Goal: Task Accomplishment & Management: Use online tool/utility

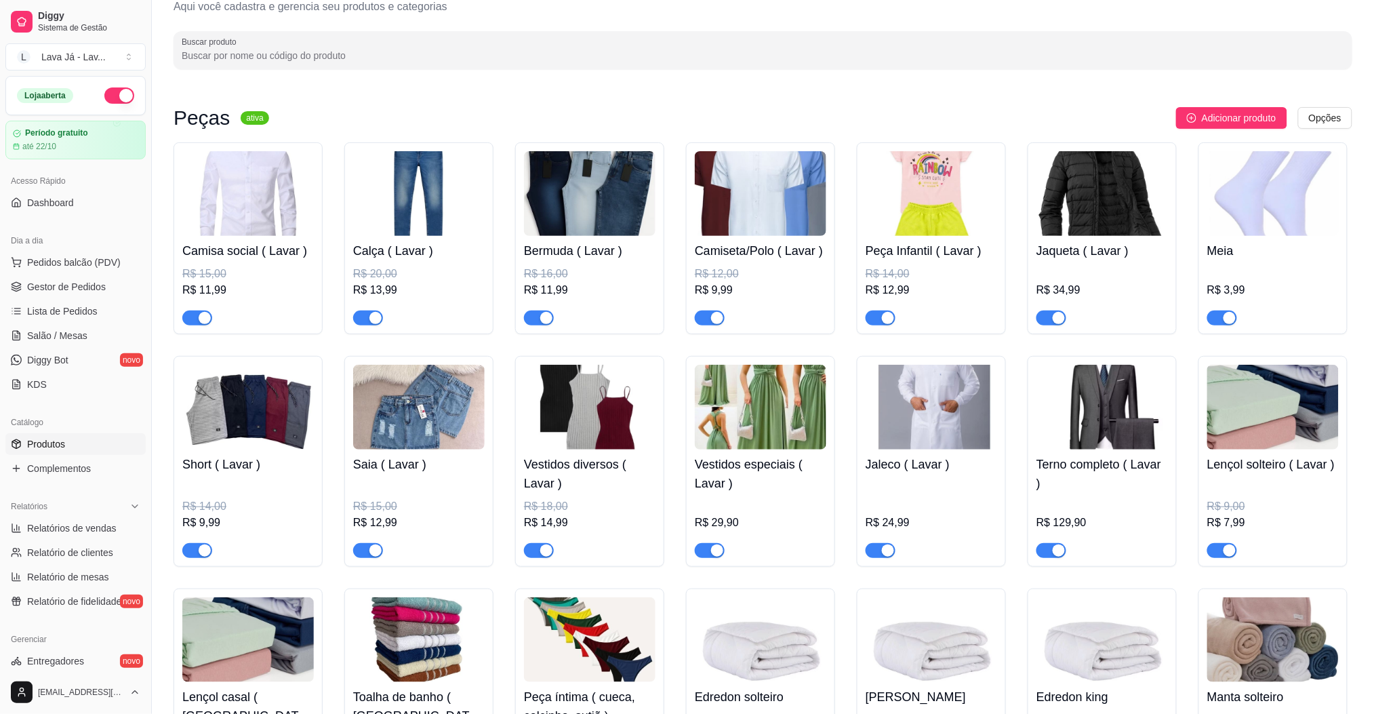
scroll to position [35, 0]
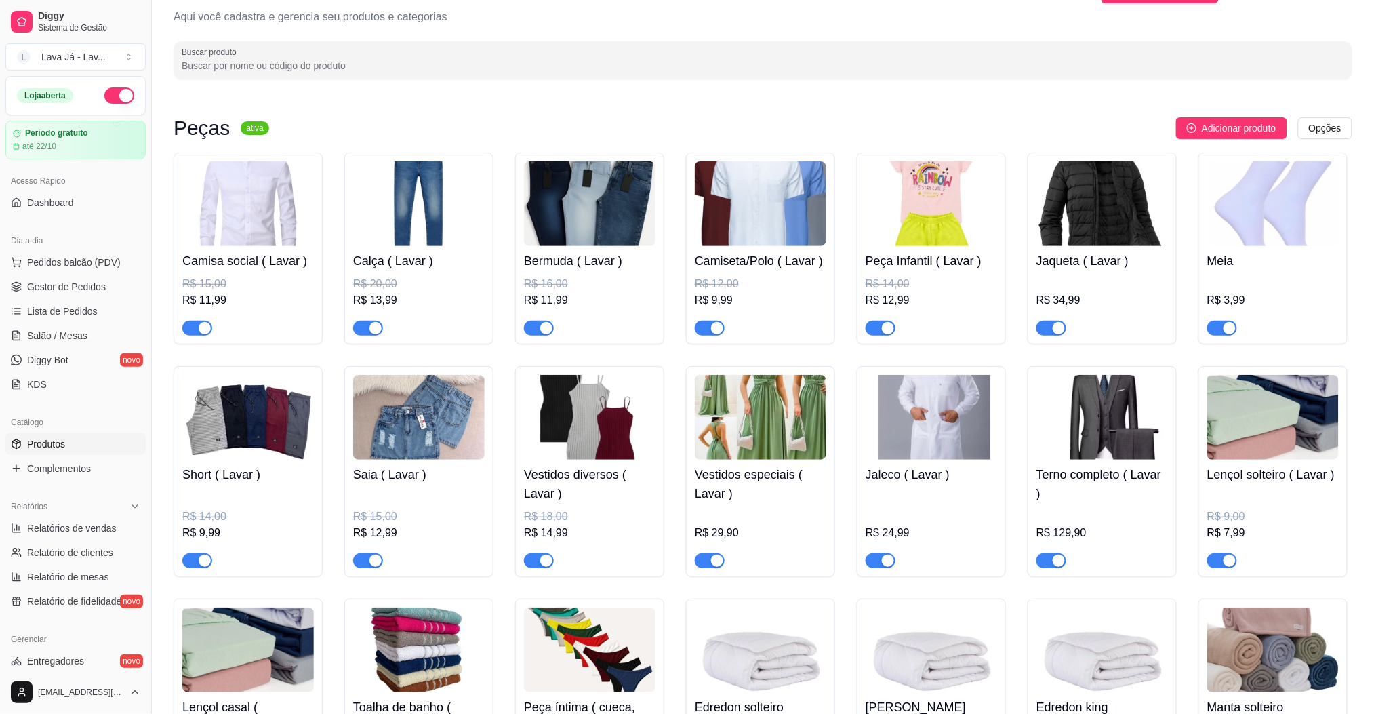
click at [1134, 425] on img at bounding box center [1102, 417] width 132 height 85
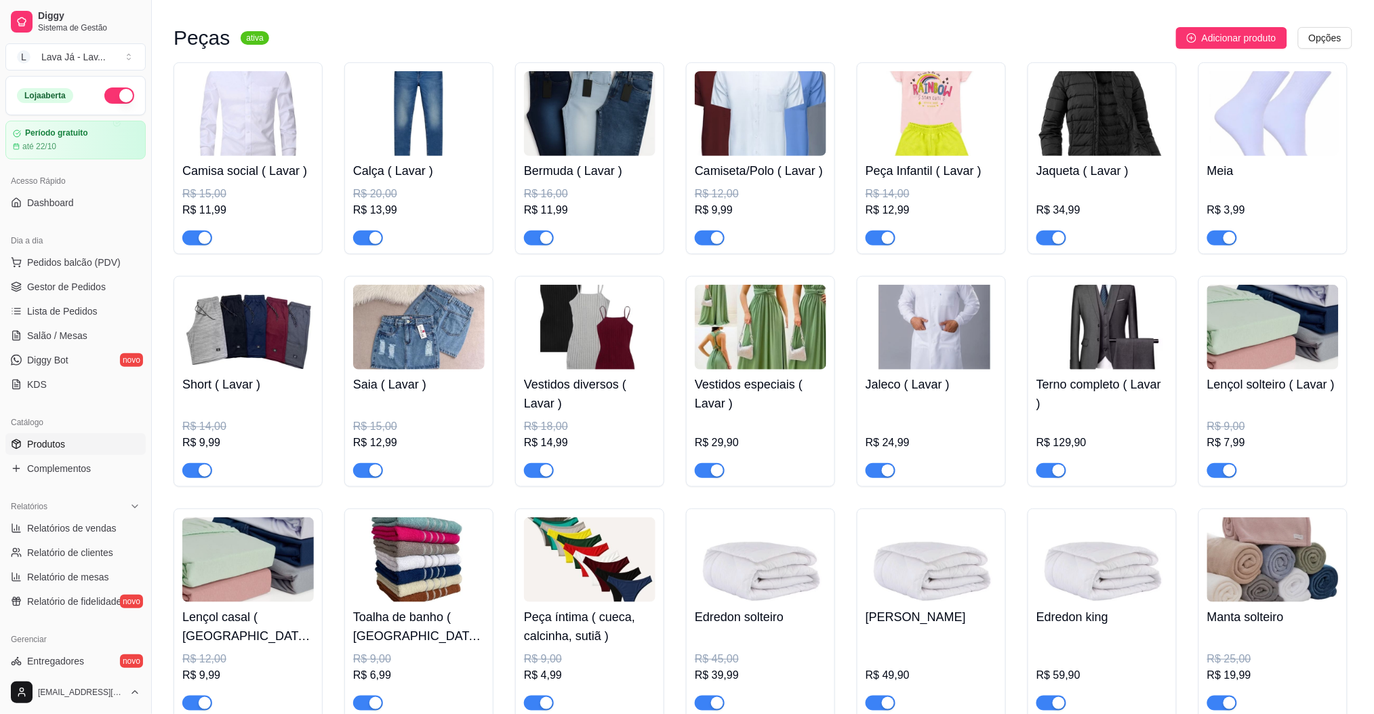
scroll to position [0, 0]
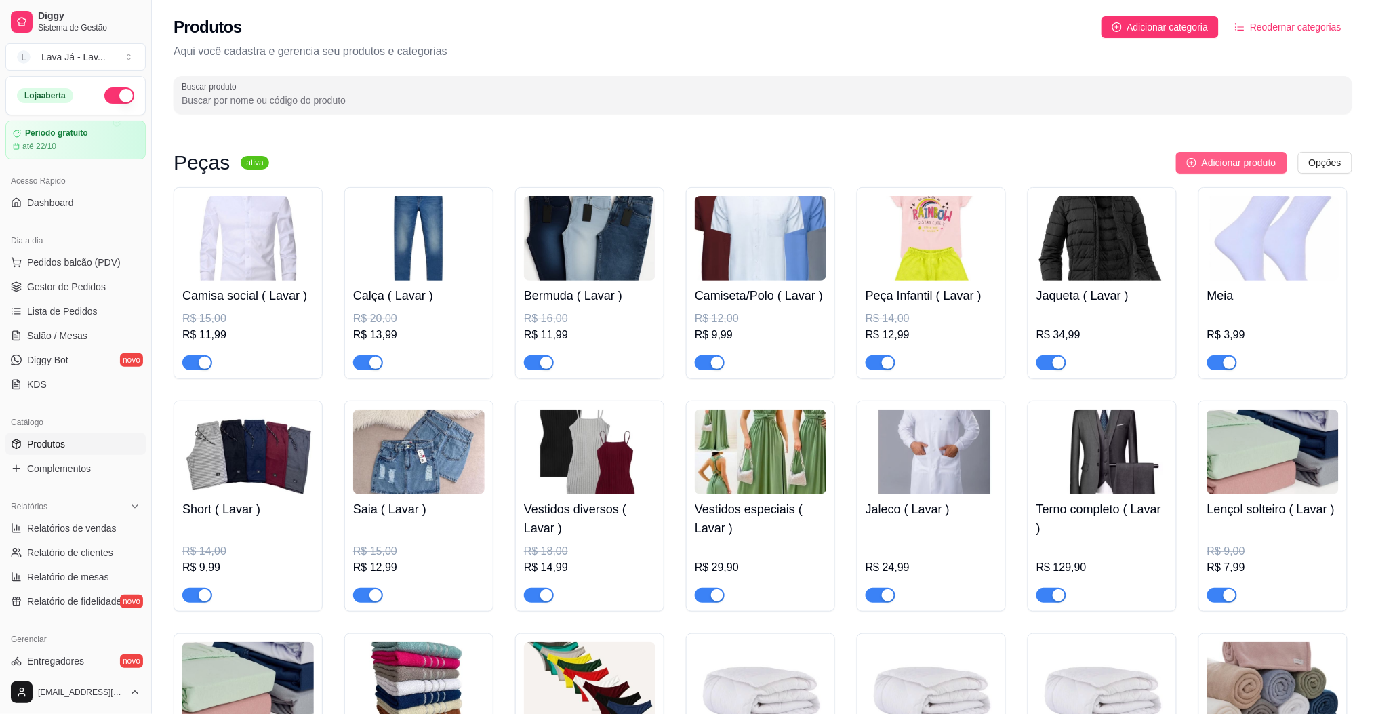
click at [1240, 164] on span "Adicionar produto" at bounding box center [1239, 162] width 75 height 15
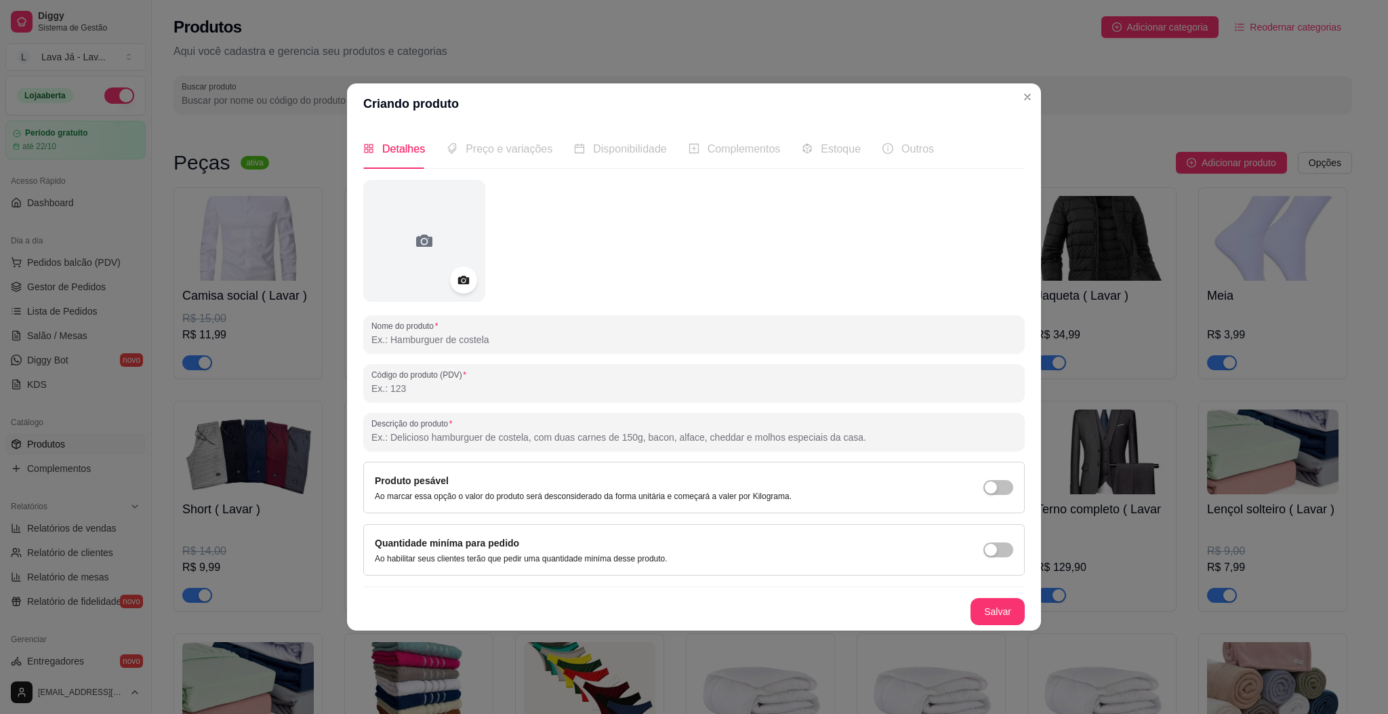
click at [491, 333] on input "Nome do produto" at bounding box center [693, 340] width 645 height 14
type input "f"
click at [392, 342] on input "Fromha de travesseiro" at bounding box center [693, 340] width 645 height 14
type input "Fronha de travesseiro"
click at [1003, 607] on button "Salvar" at bounding box center [997, 611] width 53 height 26
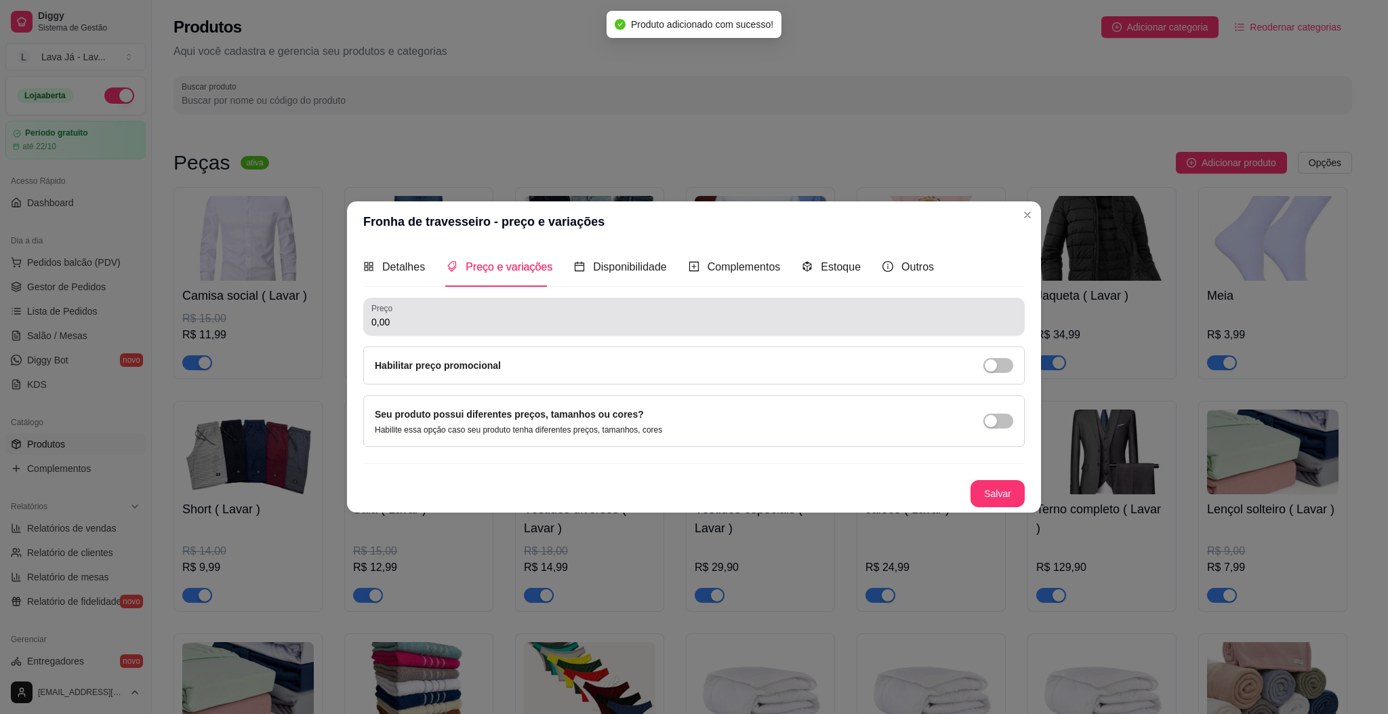
click at [454, 314] on div "0,00" at bounding box center [693, 316] width 645 height 27
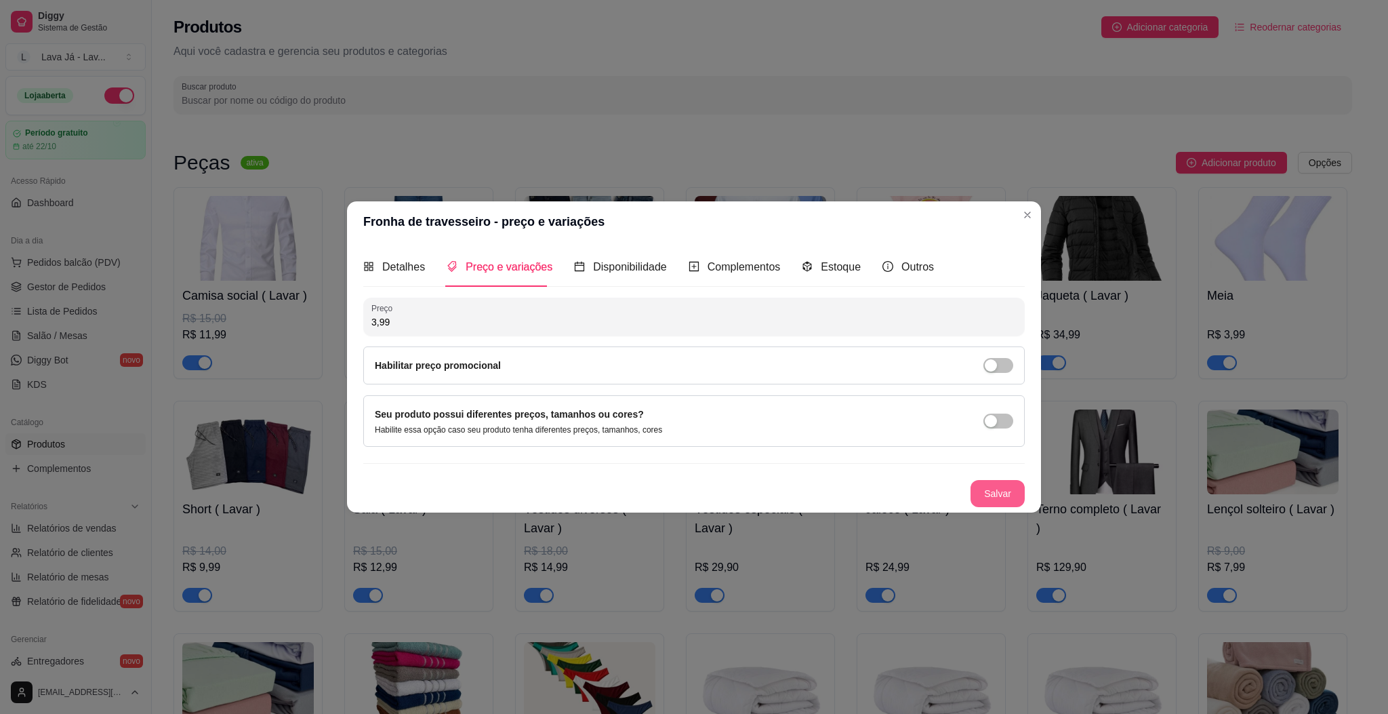
type input "3,99"
click at [999, 496] on button "Salvar" at bounding box center [997, 493] width 53 height 26
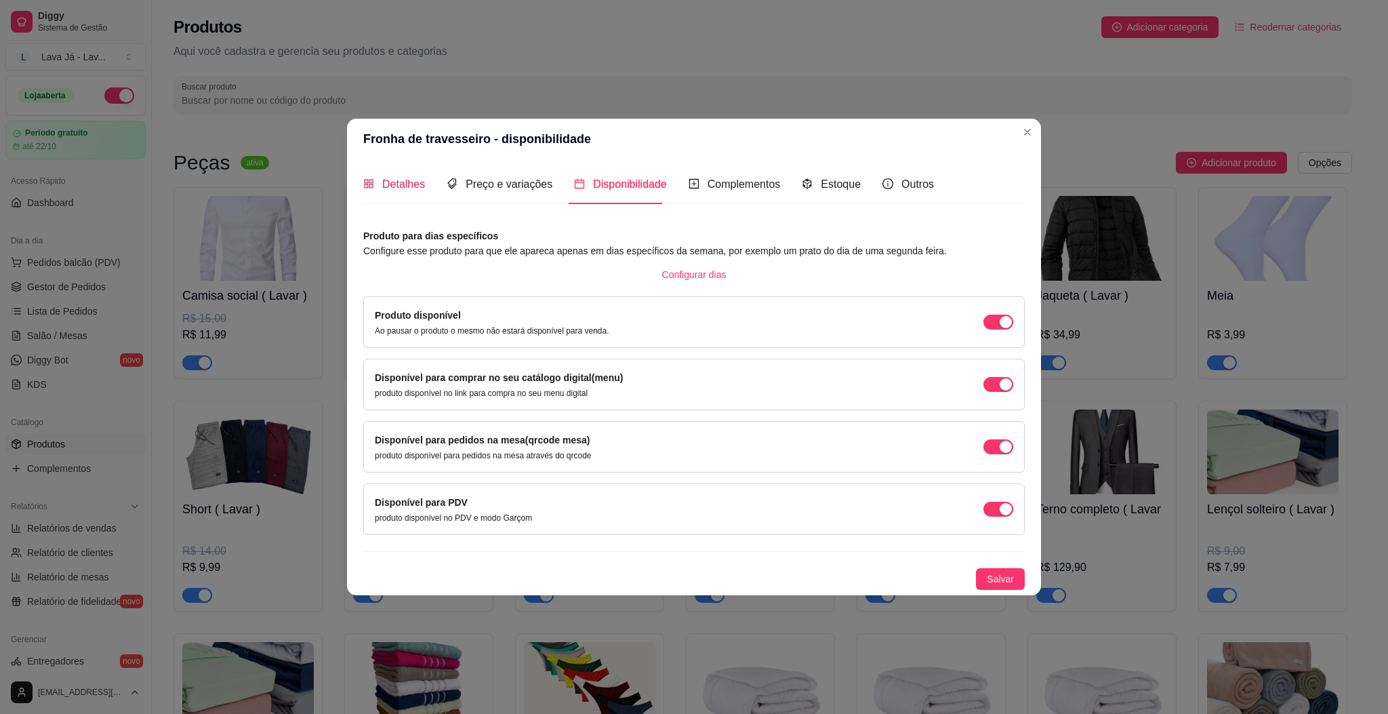
click at [397, 178] on span "Detalhes" at bounding box center [403, 184] width 43 height 12
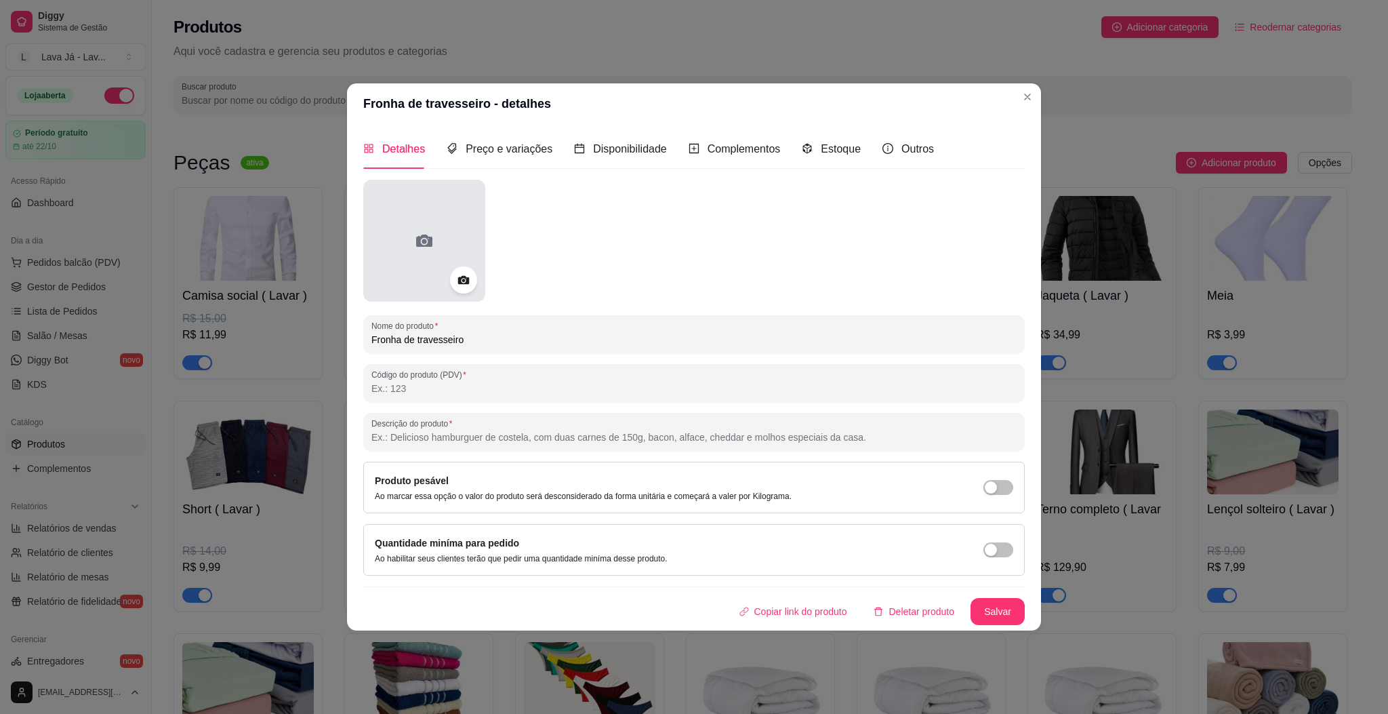
click at [411, 233] on div at bounding box center [424, 241] width 122 height 122
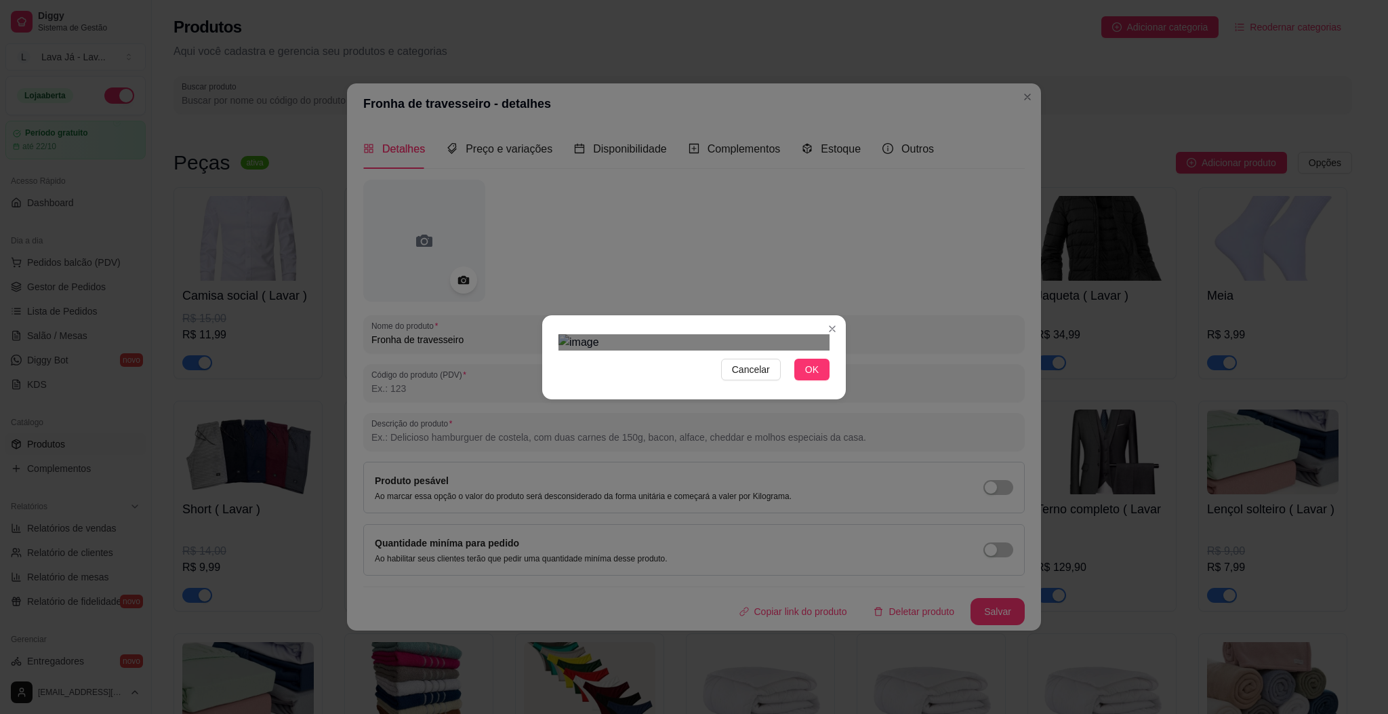
click at [712, 350] on div at bounding box center [694, 342] width 271 height 16
click at [775, 350] on div at bounding box center [694, 342] width 271 height 16
click at [724, 350] on div at bounding box center [694, 342] width 271 height 16
click at [599, 337] on div "Use the arrow keys to move the crop selection area" at bounding box center [602, 378] width 83 height 83
click at [584, 337] on div "Use the arrow keys to move the crop selection area" at bounding box center [600, 378] width 83 height 83
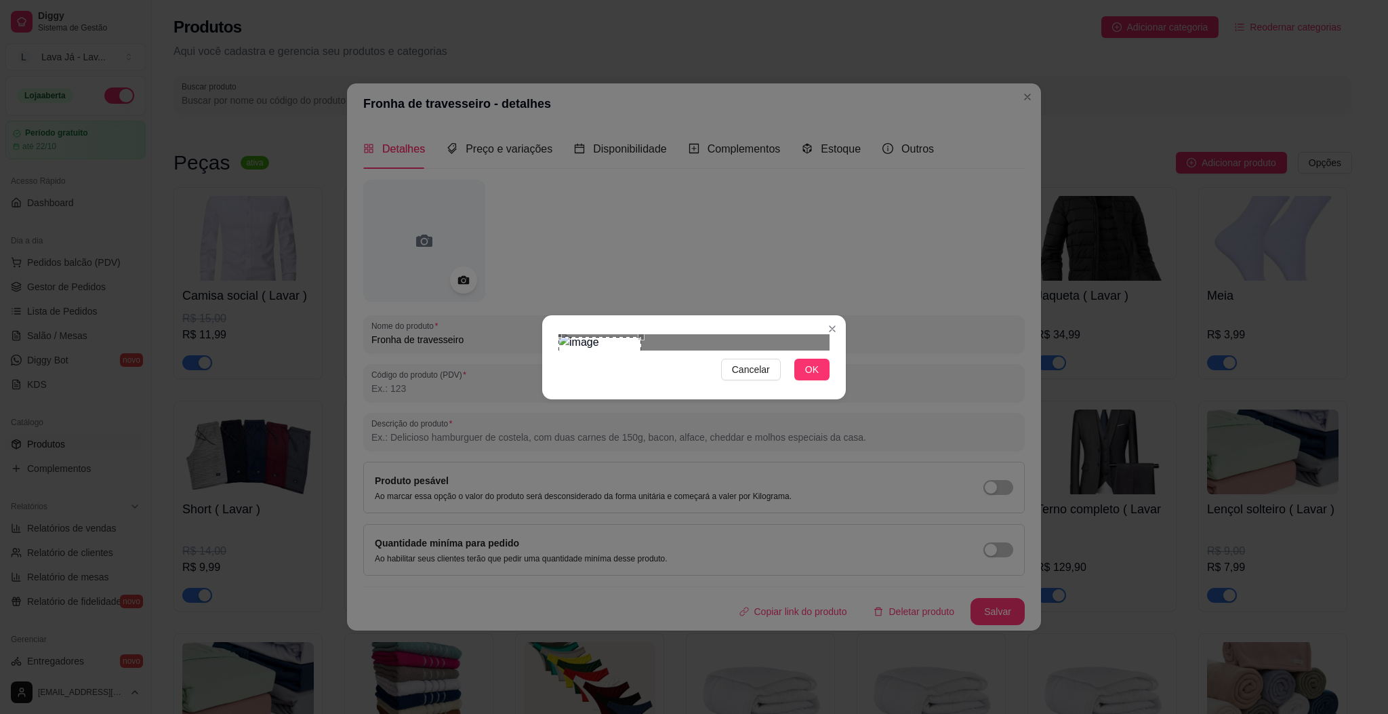
click at [668, 350] on div at bounding box center [694, 342] width 271 height 16
click at [674, 334] on div at bounding box center [694, 342] width 271 height 16
click at [651, 350] on div "Use the arrow keys to move the crop selection area" at bounding box center [609, 377] width 86 height 86
click at [816, 377] on span "OK" at bounding box center [812, 369] width 14 height 15
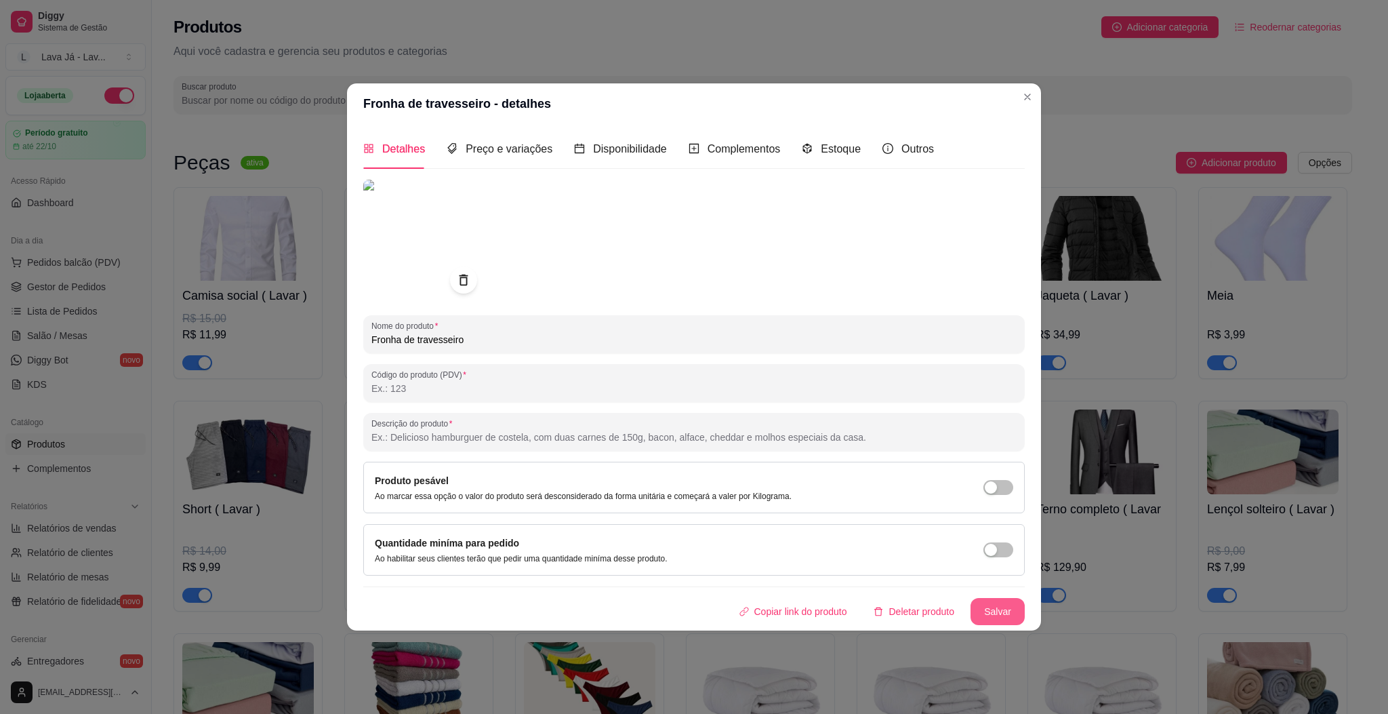
click at [1001, 615] on button "Salvar" at bounding box center [998, 611] width 54 height 27
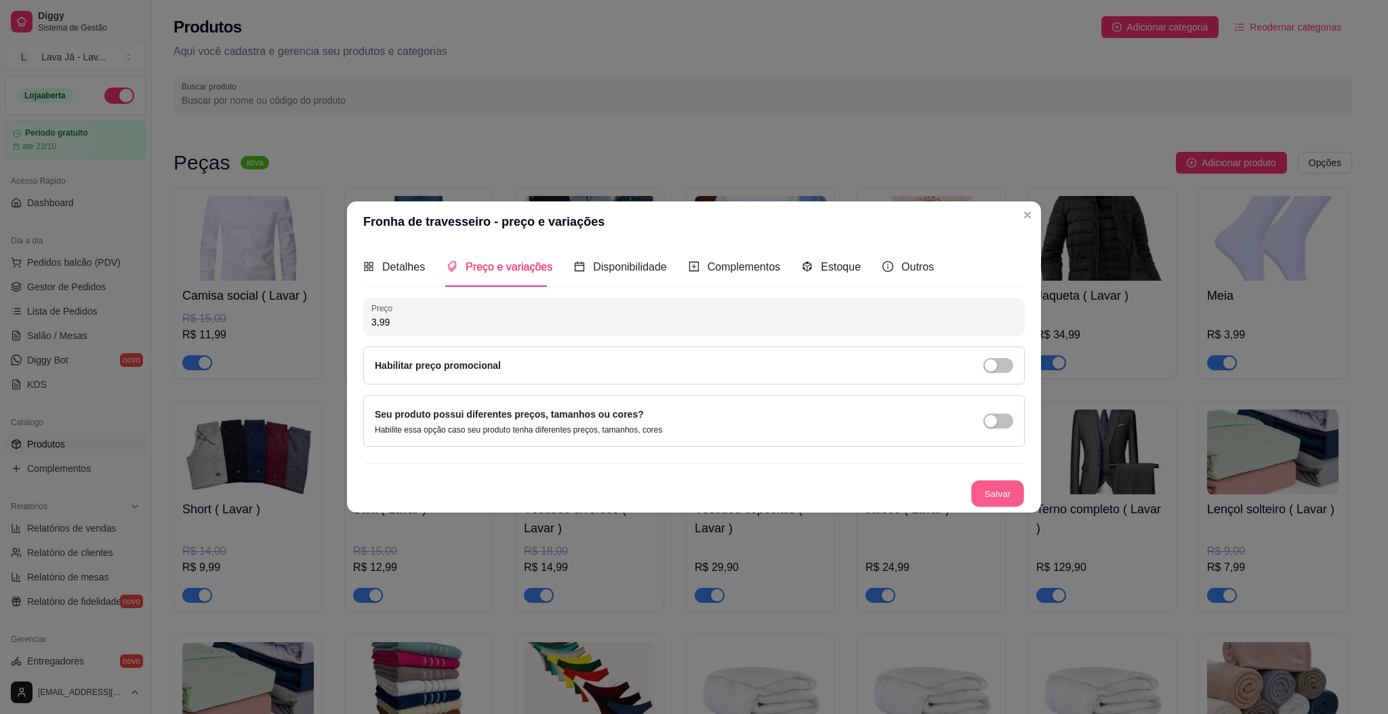
click at [1007, 499] on button "Salvar" at bounding box center [997, 493] width 53 height 26
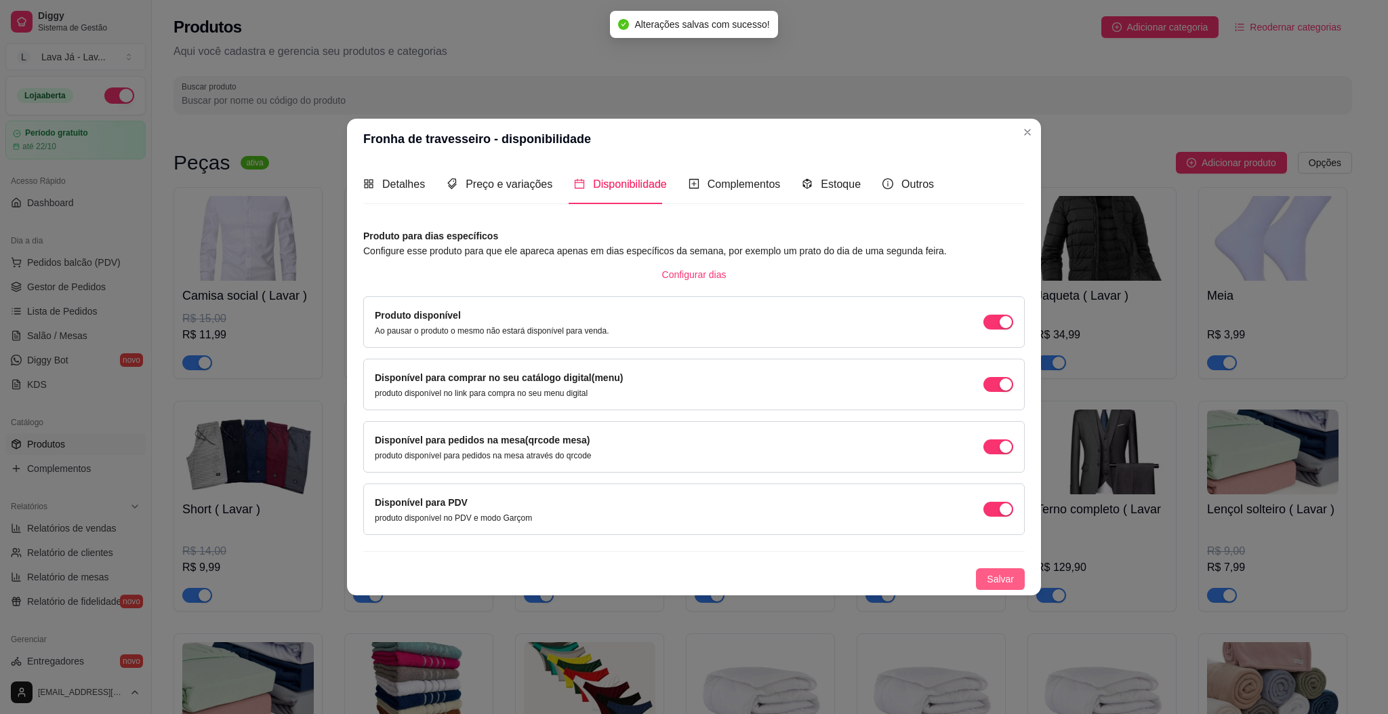
click at [1001, 572] on span "Salvar" at bounding box center [1000, 578] width 27 height 15
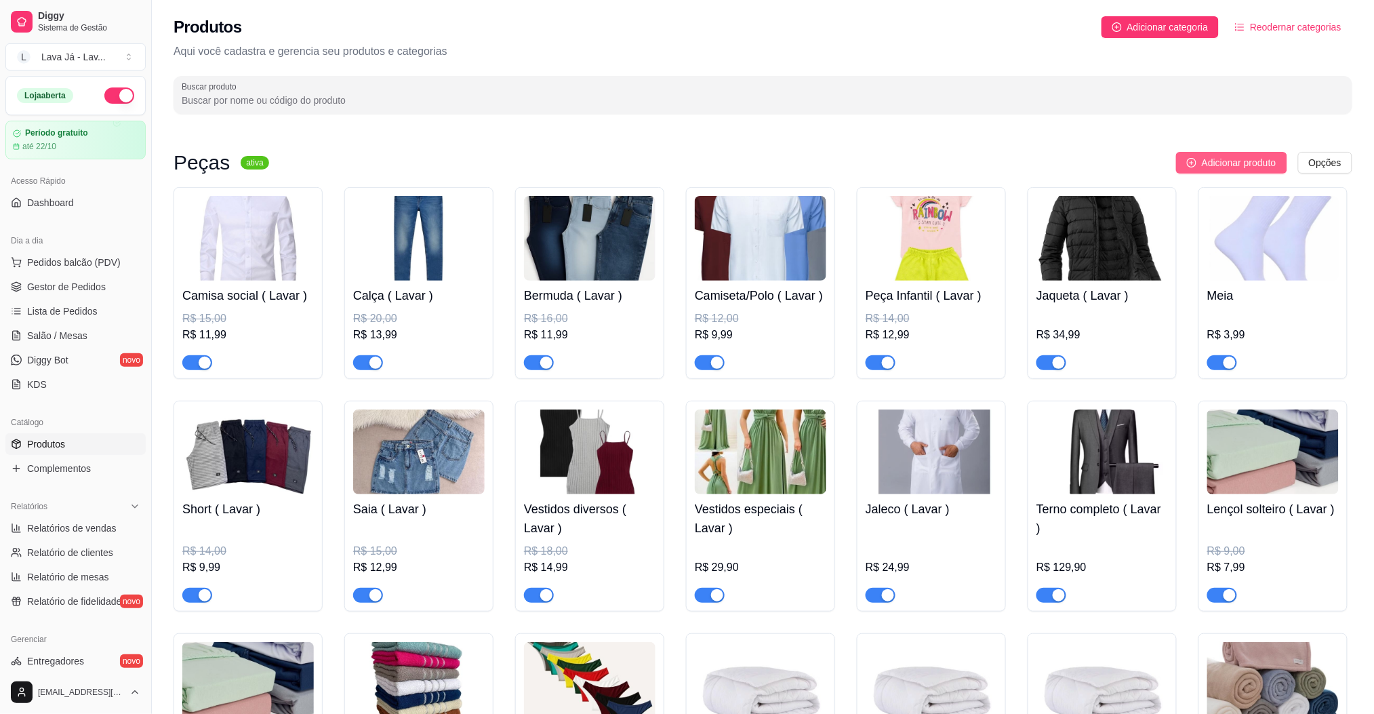
click at [1228, 158] on span "Adicionar produto" at bounding box center [1239, 162] width 75 height 15
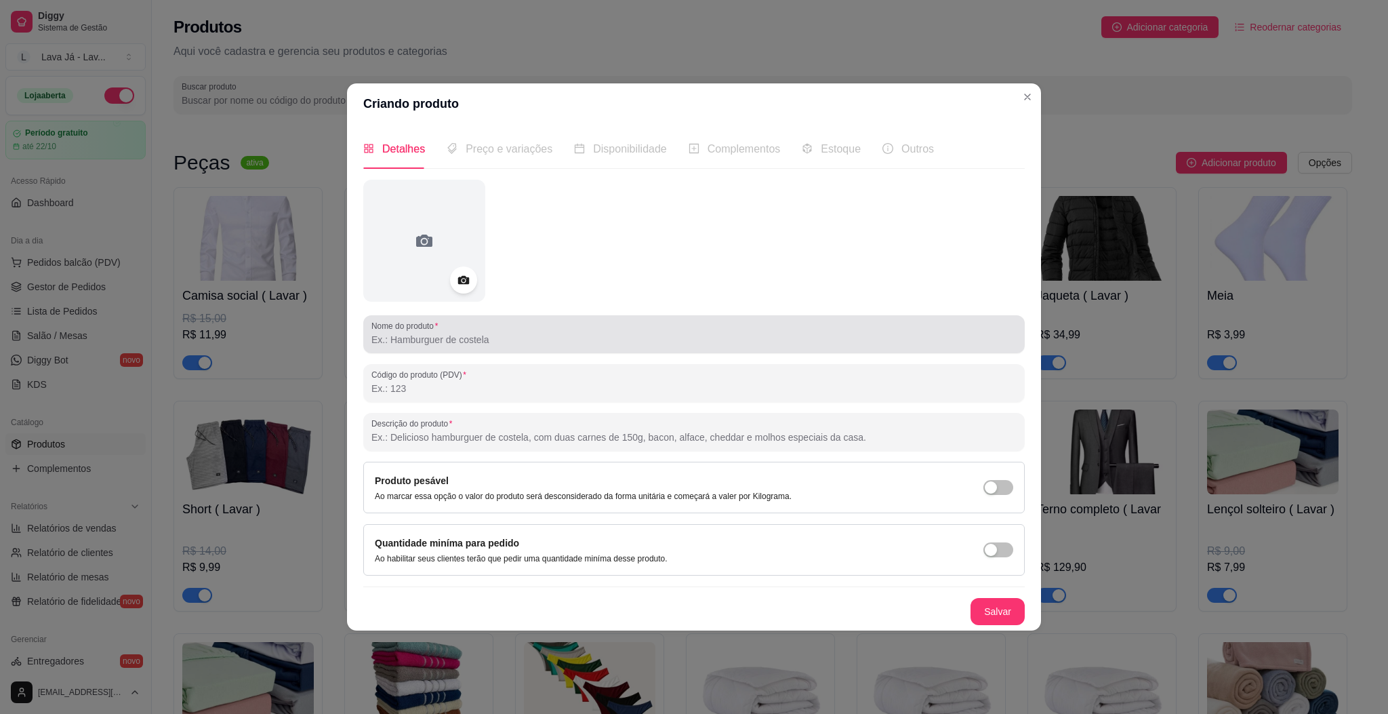
click at [523, 343] on input "Nome do produto" at bounding box center [693, 340] width 645 height 14
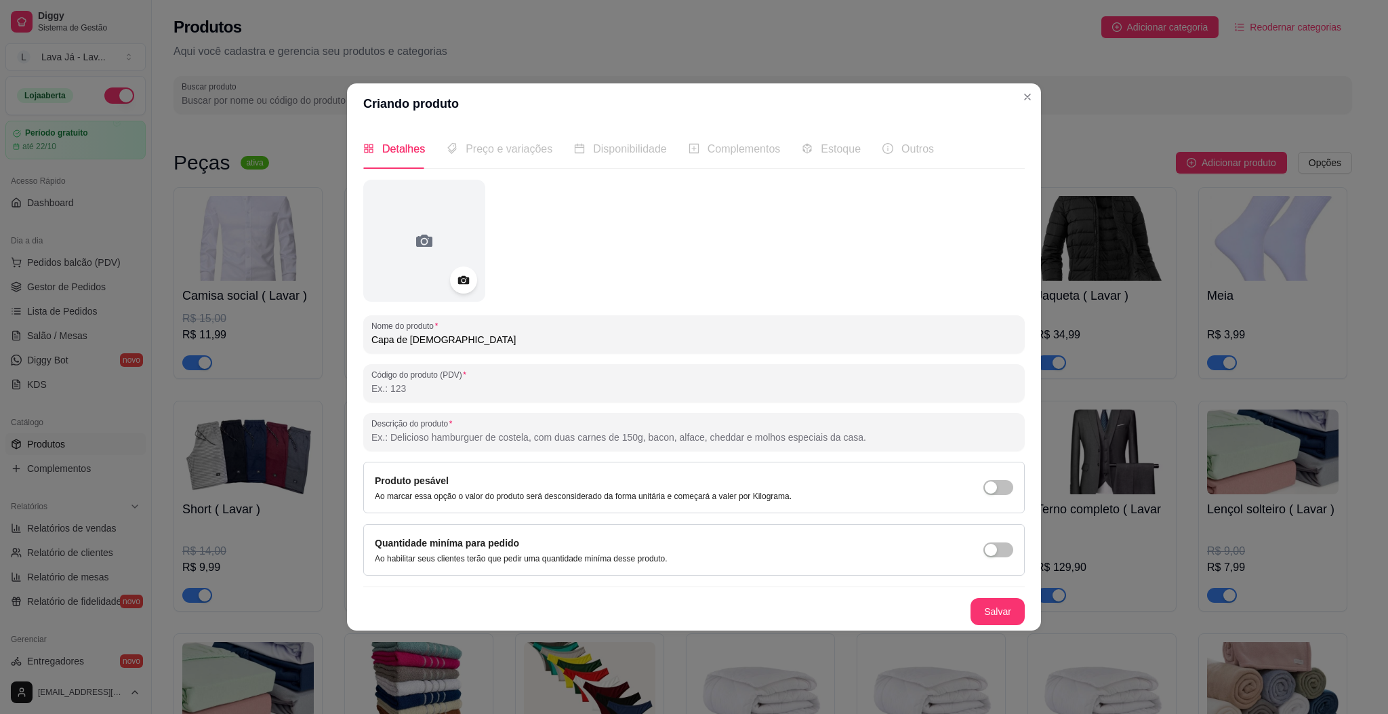
type input "Capa de sofá"
click at [397, 214] on div at bounding box center [424, 241] width 122 height 122
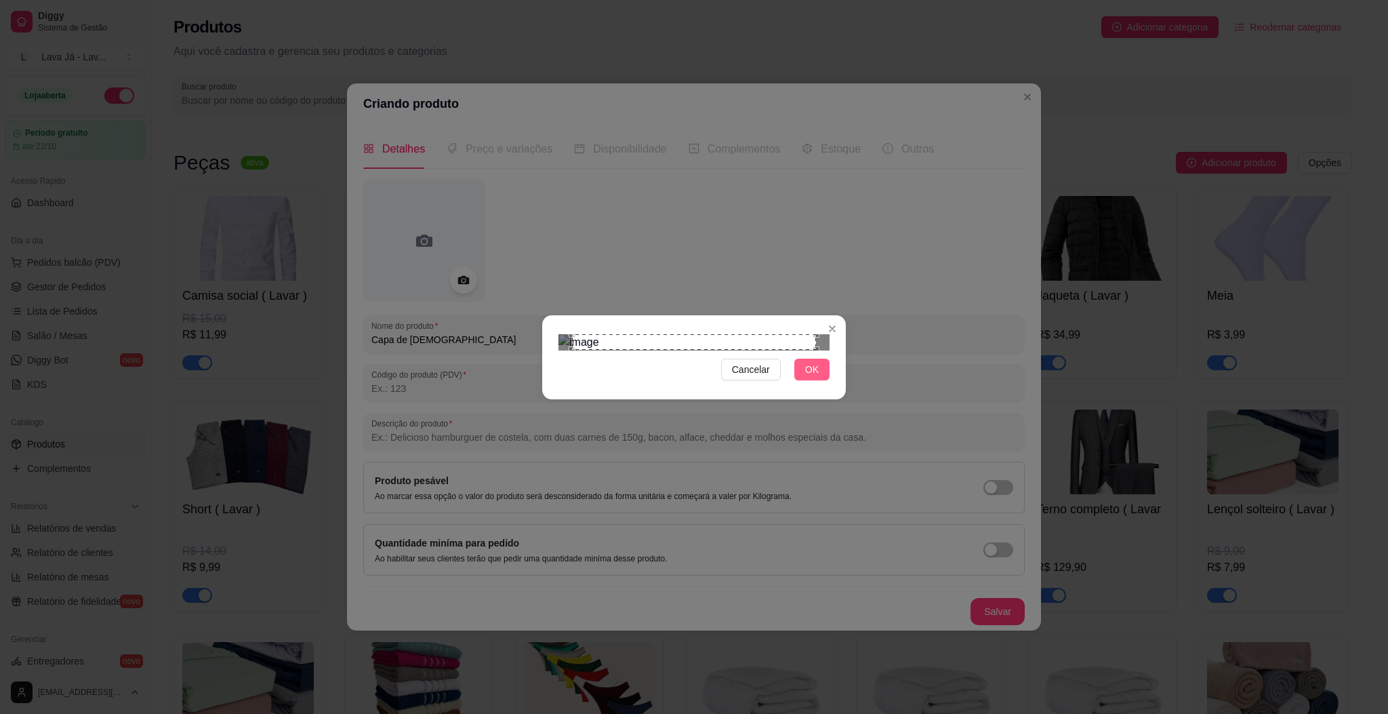
click at [816, 377] on span "OK" at bounding box center [812, 369] width 14 height 15
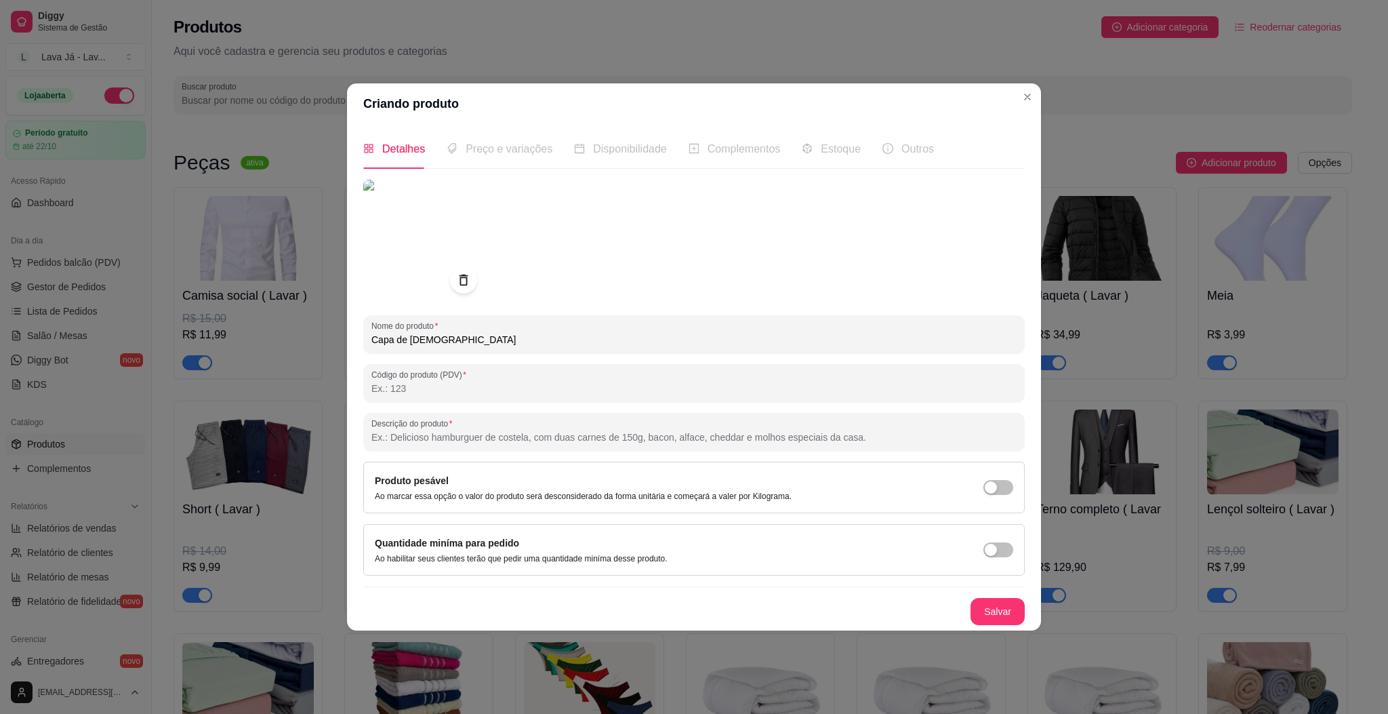
click at [507, 148] on span "Preço e variações" at bounding box center [509, 149] width 87 height 12
click at [999, 602] on button "Salvar" at bounding box center [997, 611] width 53 height 26
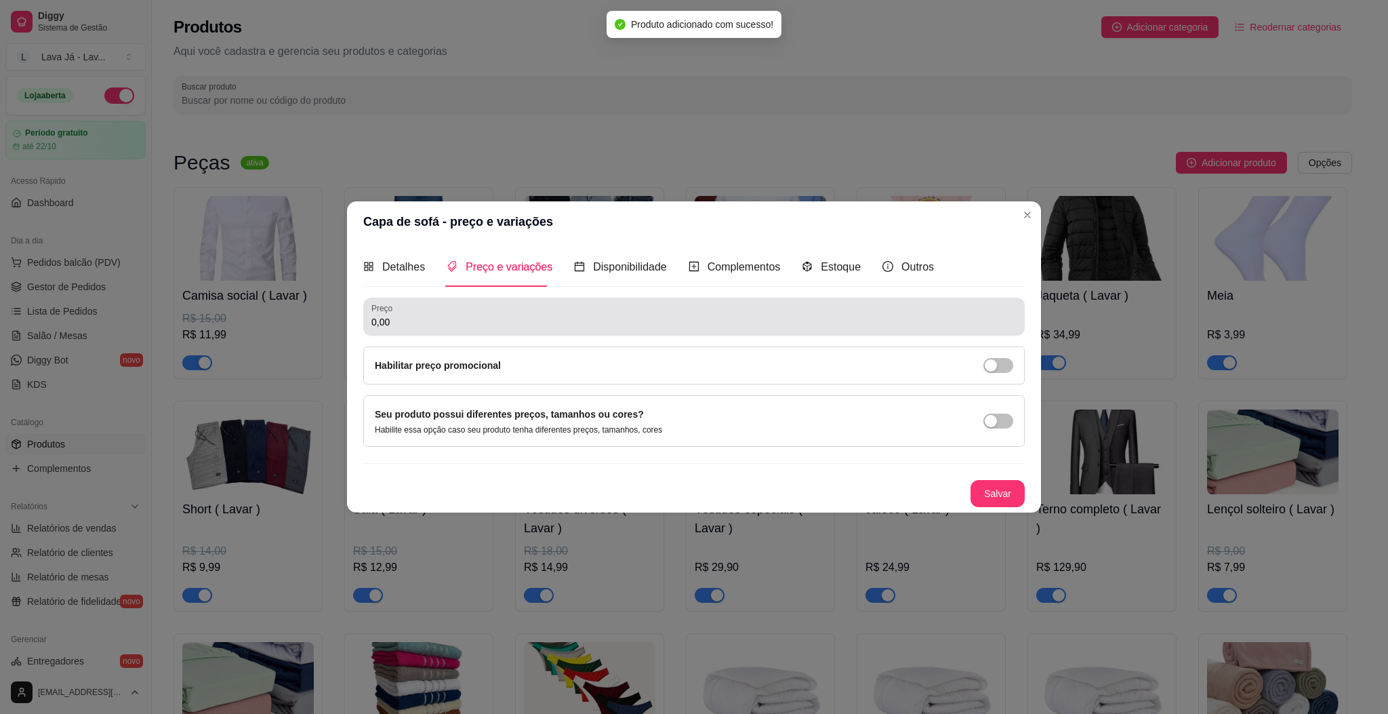
click at [421, 322] on input "0,00" at bounding box center [693, 322] width 645 height 14
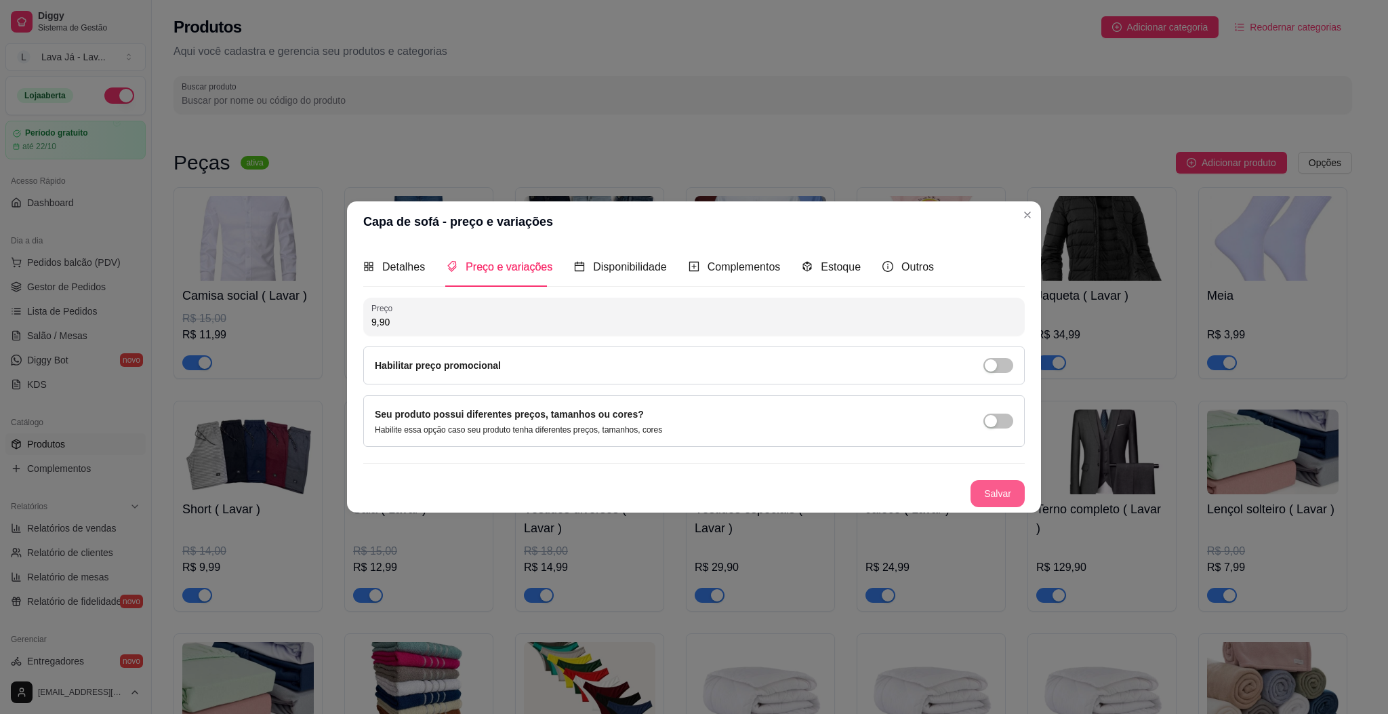
type input "9,90"
click at [991, 500] on button "Salvar" at bounding box center [997, 493] width 53 height 26
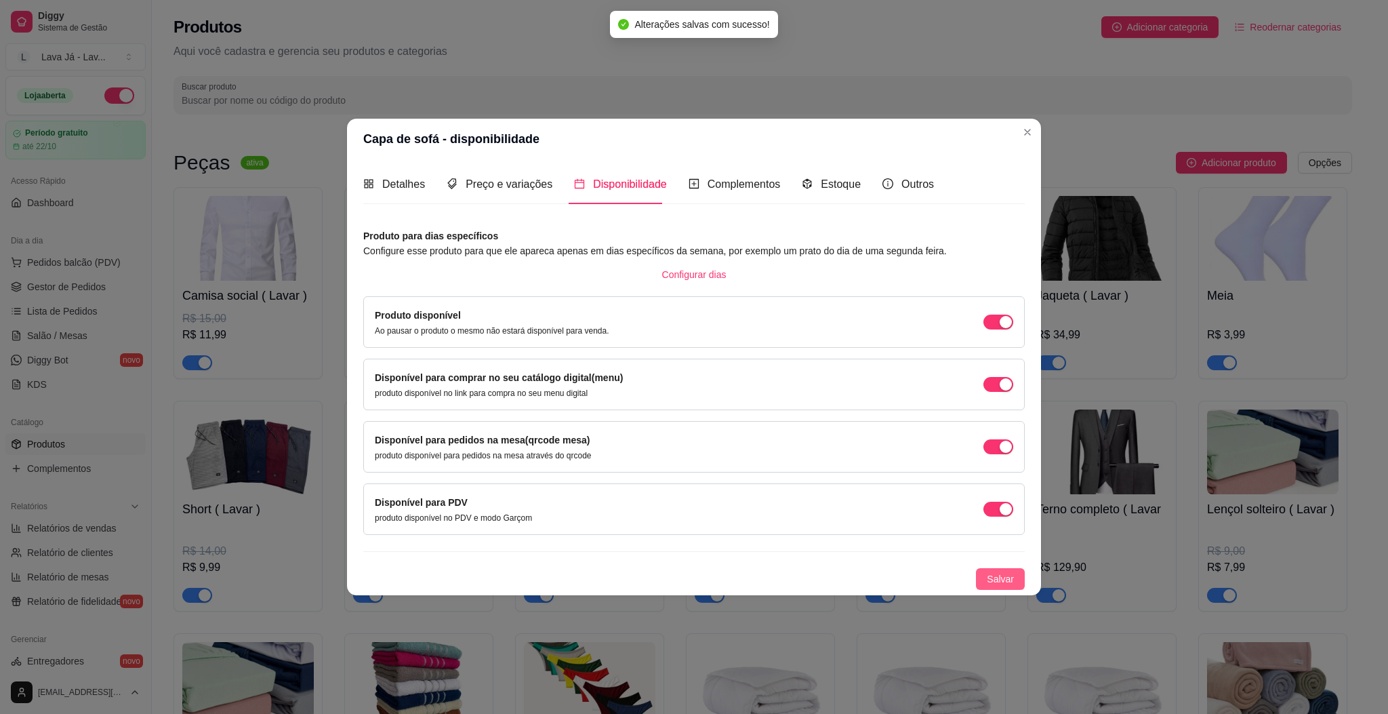
click at [995, 576] on span "Salvar" at bounding box center [1000, 578] width 27 height 15
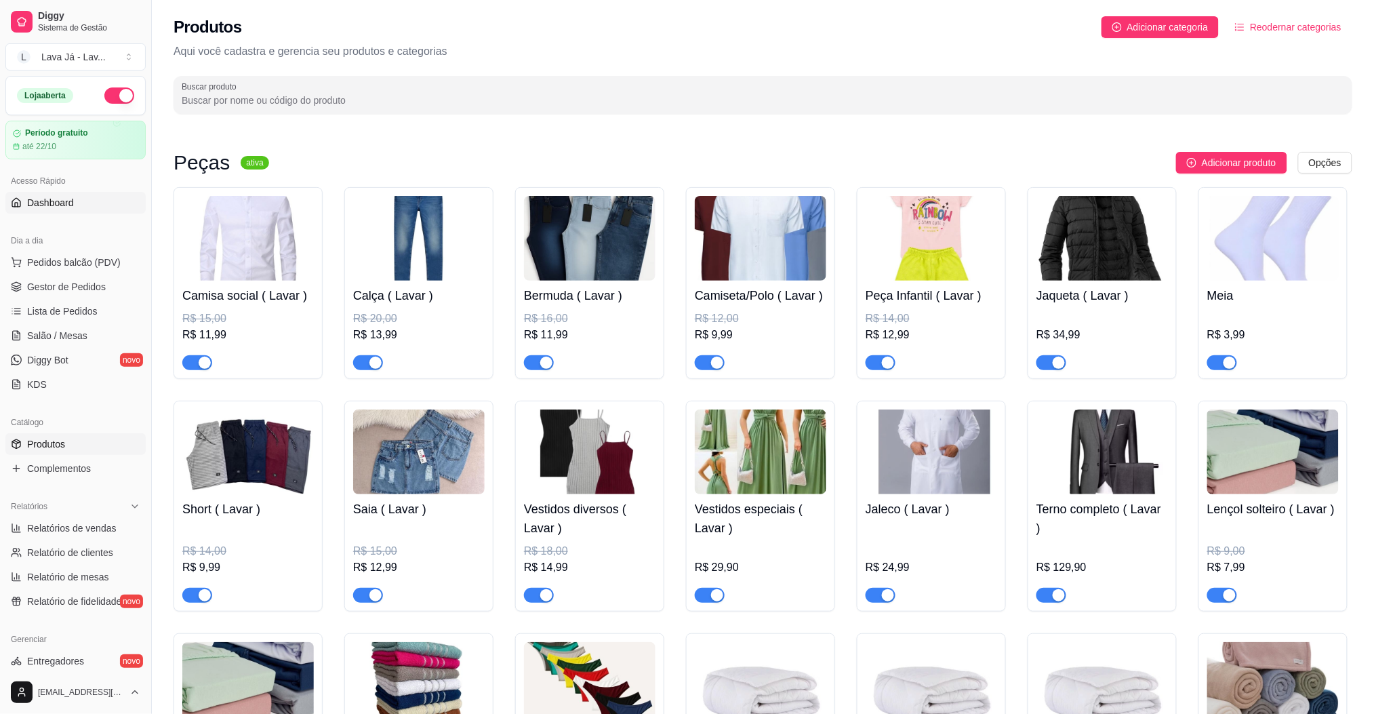
click at [63, 199] on span "Dashboard" at bounding box center [50, 203] width 47 height 14
